Goal: Task Accomplishment & Management: Use online tool/utility

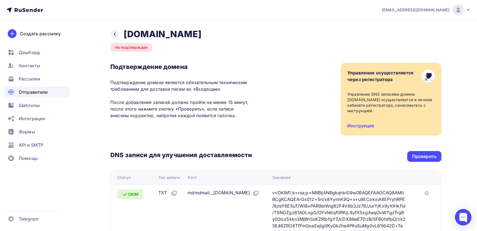
scroll to position [122, 0]
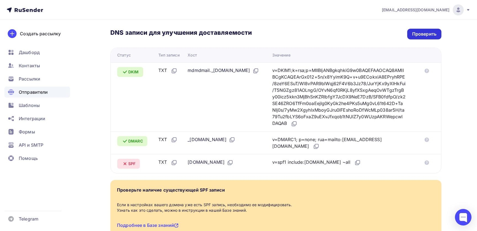
click at [426, 34] on div "Проверить" at bounding box center [424, 34] width 24 height 6
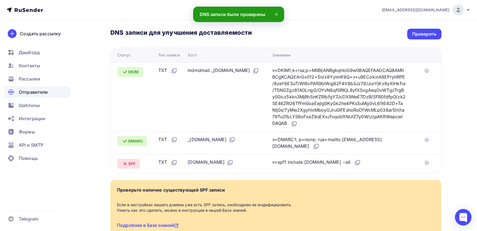
click at [443, 10] on span "ww.fa1cai2@yandex.ru" at bounding box center [415, 10] width 68 height 6
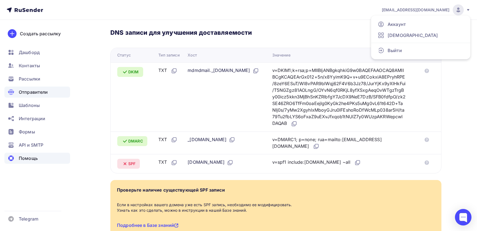
click at [27, 161] on span "Помощь" at bounding box center [28, 158] width 19 height 7
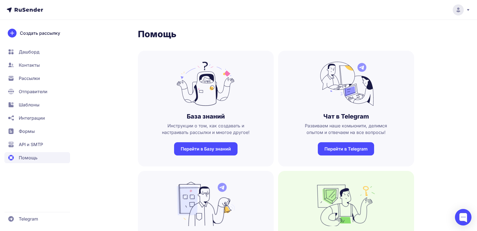
click at [347, 148] on link "Перейти в Telegram" at bounding box center [345, 148] width 56 height 13
click at [32, 93] on span "Отправители" at bounding box center [33, 91] width 29 height 7
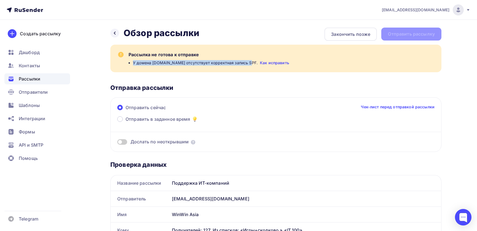
drag, startPoint x: 133, startPoint y: 63, endPoint x: 244, endPoint y: 63, distance: 111.3
click at [244, 63] on span "У домена winasia.app отсутствует корректная запись SPF." at bounding box center [195, 63] width 125 height 6
copy span "У домена winasia.app отсутствует корректная запись SPF"
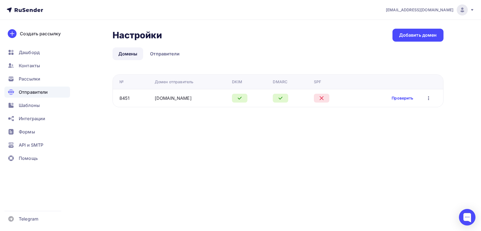
click at [405, 98] on link "Проверить" at bounding box center [401, 98] width 21 height 6
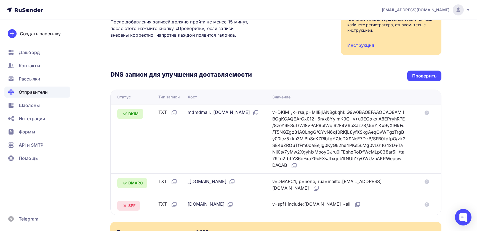
scroll to position [162, 0]
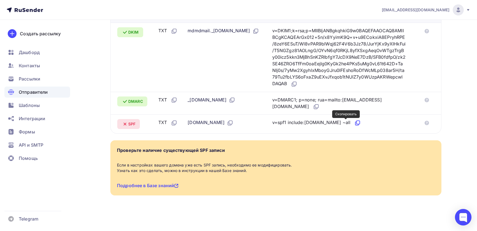
click at [354, 122] on icon at bounding box center [357, 123] width 7 height 7
click at [427, 100] on icon at bounding box center [426, 100] width 4 height 4
click at [427, 123] on icon at bounding box center [426, 123] width 4 height 4
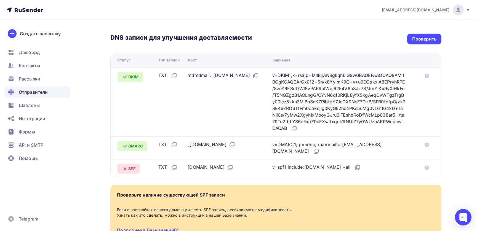
scroll to position [118, 0]
click at [417, 39] on div "Проверить" at bounding box center [424, 39] width 24 height 6
drag, startPoint x: 203, startPoint y: 144, endPoint x: 227, endPoint y: 145, distance: 23.4
click at [227, 145] on div "_dmarc.winasia.app" at bounding box center [211, 144] width 48 height 7
copy div "winasia.app"
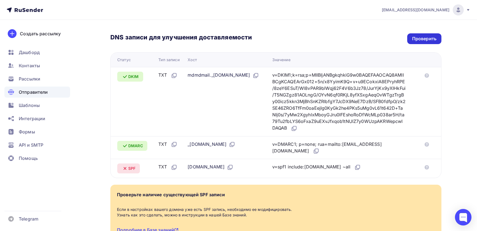
click at [420, 41] on div "Проверить" at bounding box center [424, 39] width 24 height 6
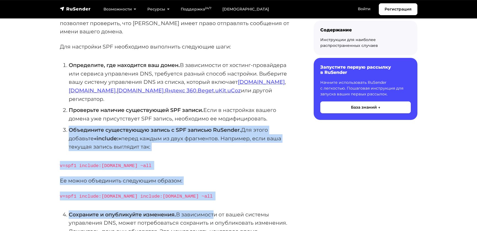
scroll to position [103, 0]
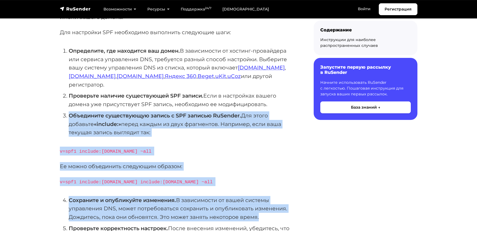
drag, startPoint x: 70, startPoint y: 135, endPoint x: 262, endPoint y: 207, distance: 205.7
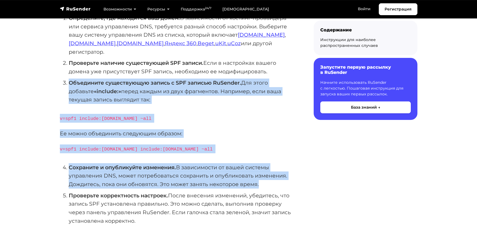
scroll to position [137, 0]
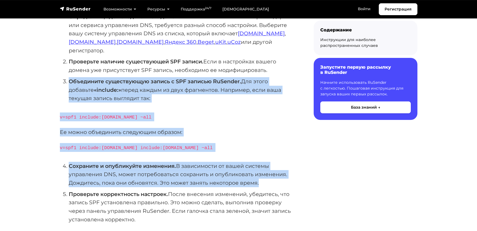
copy div "Объедините существующую запись с SPF записью RuSender. Для этого добавьте «incl…"
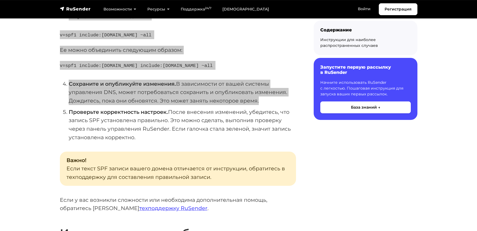
scroll to position [220, 0]
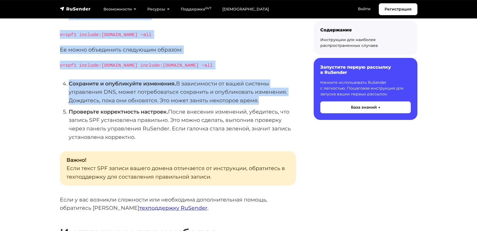
click at [139, 204] on link "техподдержку RuSender" at bounding box center [173, 207] width 68 height 7
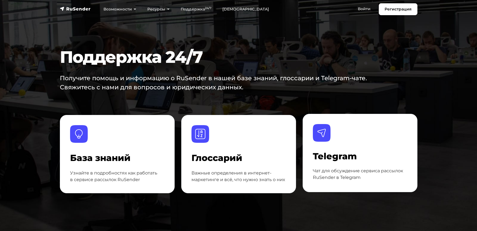
click at [328, 171] on p "Чат для обсуждение сервиса рассылок RuSender в Telegram" at bounding box center [360, 174] width 94 height 13
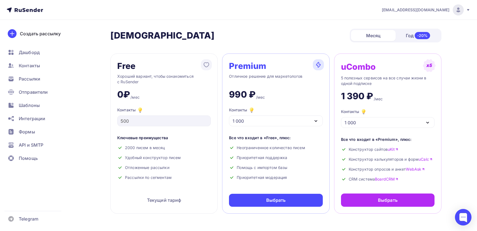
click at [292, 123] on div "1 000" at bounding box center [275, 120] width 93 height 11
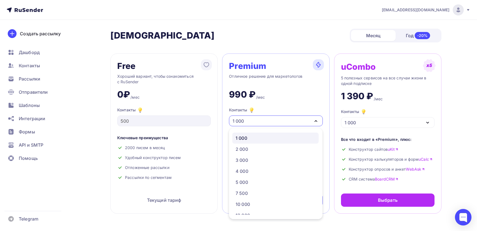
click at [278, 140] on div "1 000" at bounding box center [275, 138] width 80 height 7
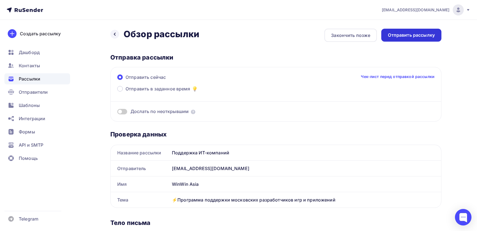
click at [412, 36] on div "Отправить рассылку" at bounding box center [410, 35] width 47 height 6
